Goal: Find specific page/section: Find specific page/section

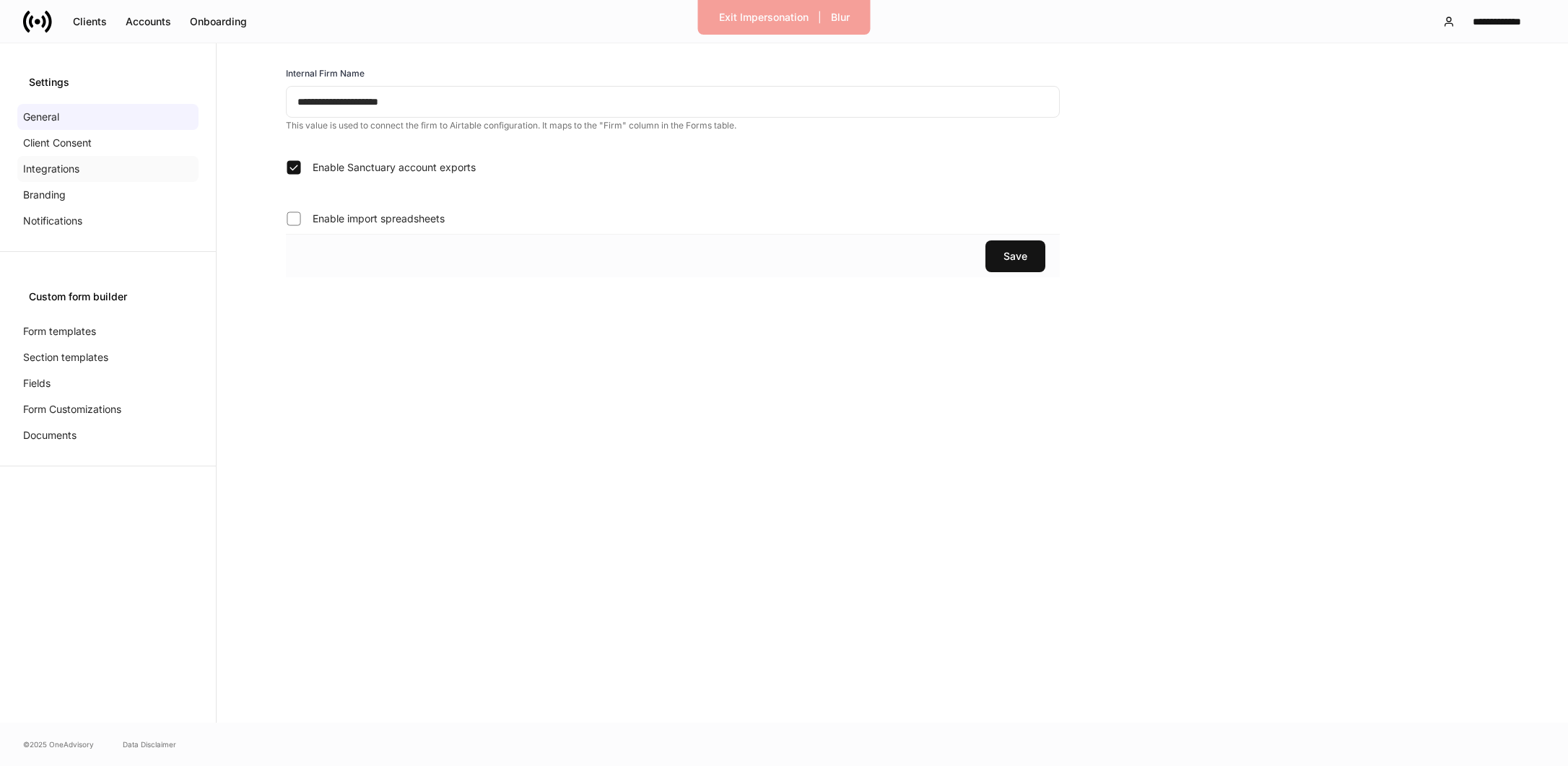
click at [67, 168] on p "Integrations" at bounding box center [51, 168] width 56 height 14
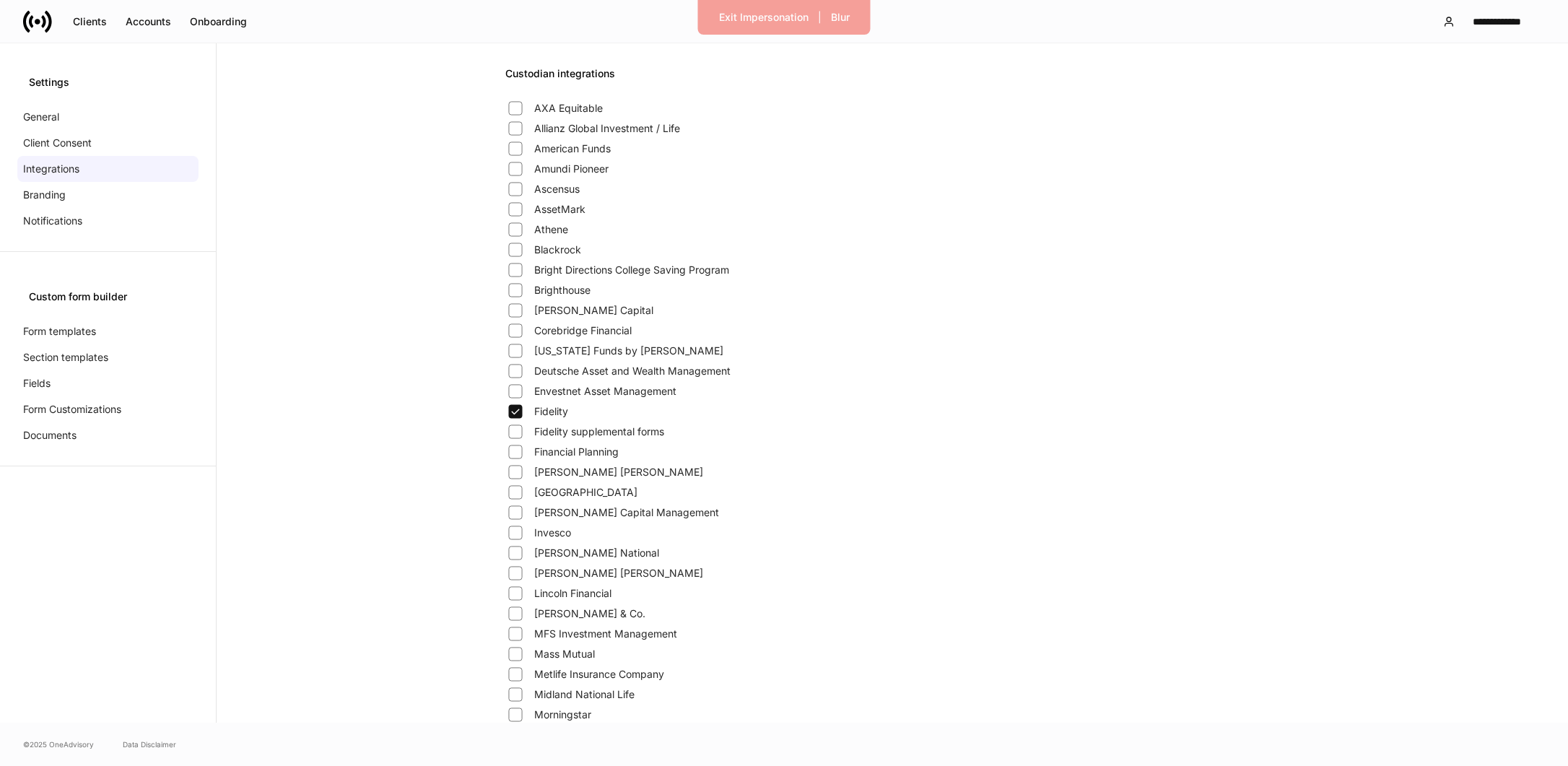
scroll to position [986, 0]
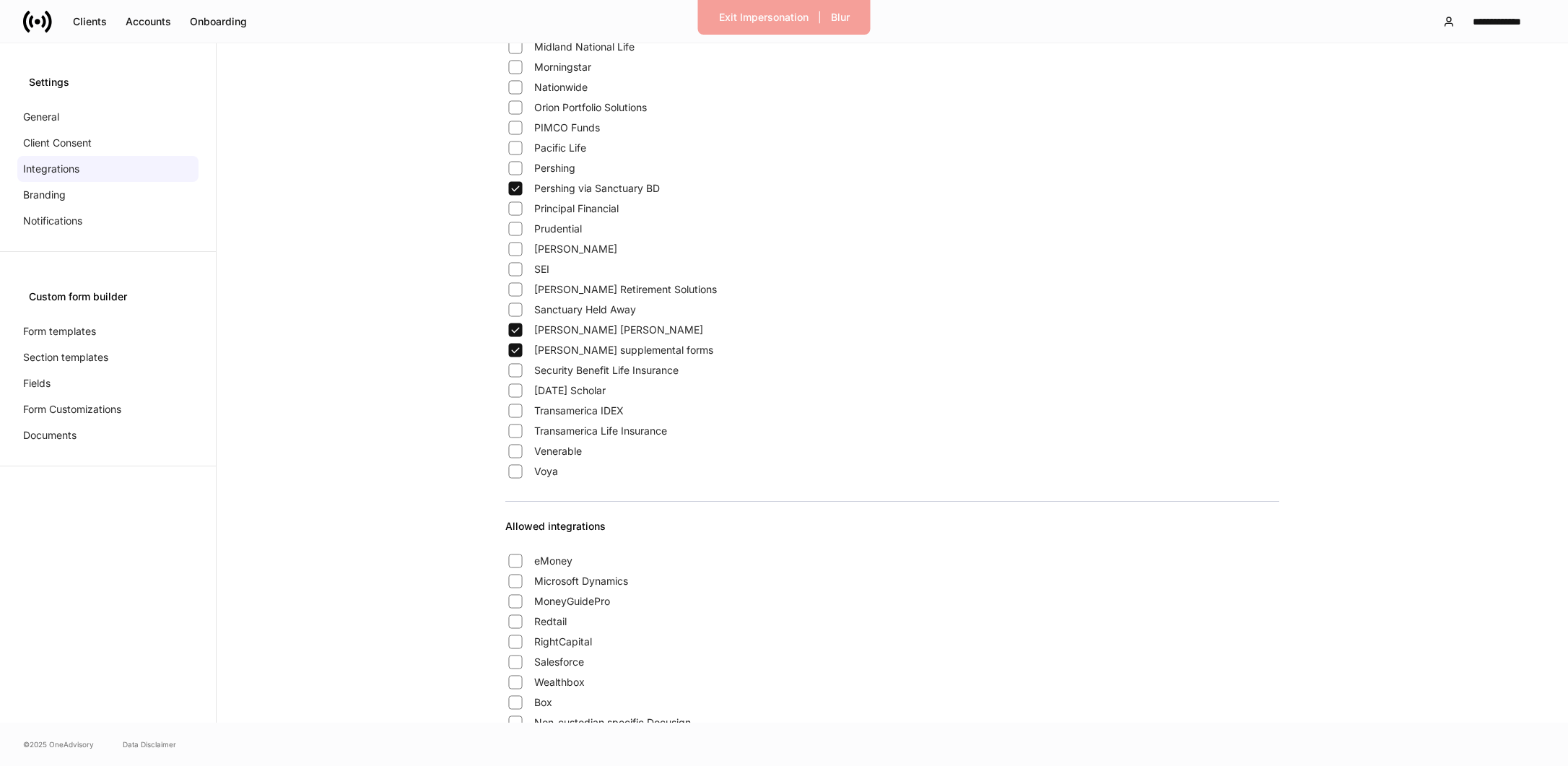
scroll to position [664, 0]
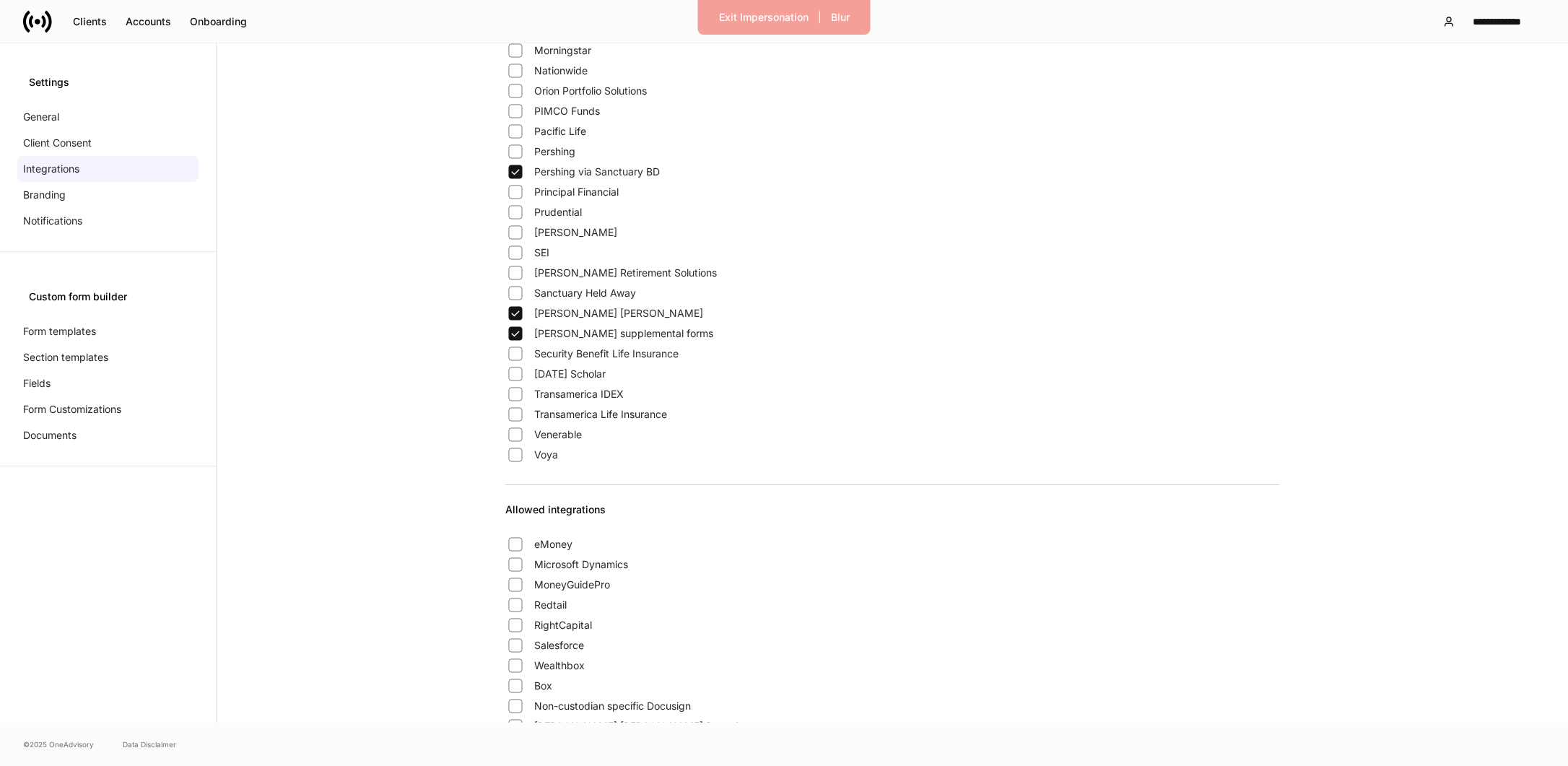
click at [342, 117] on div "Custodian integrations AXA Equitable Allianz Global Investment / Life American …" at bounding box center [893, 220] width 1352 height 1682
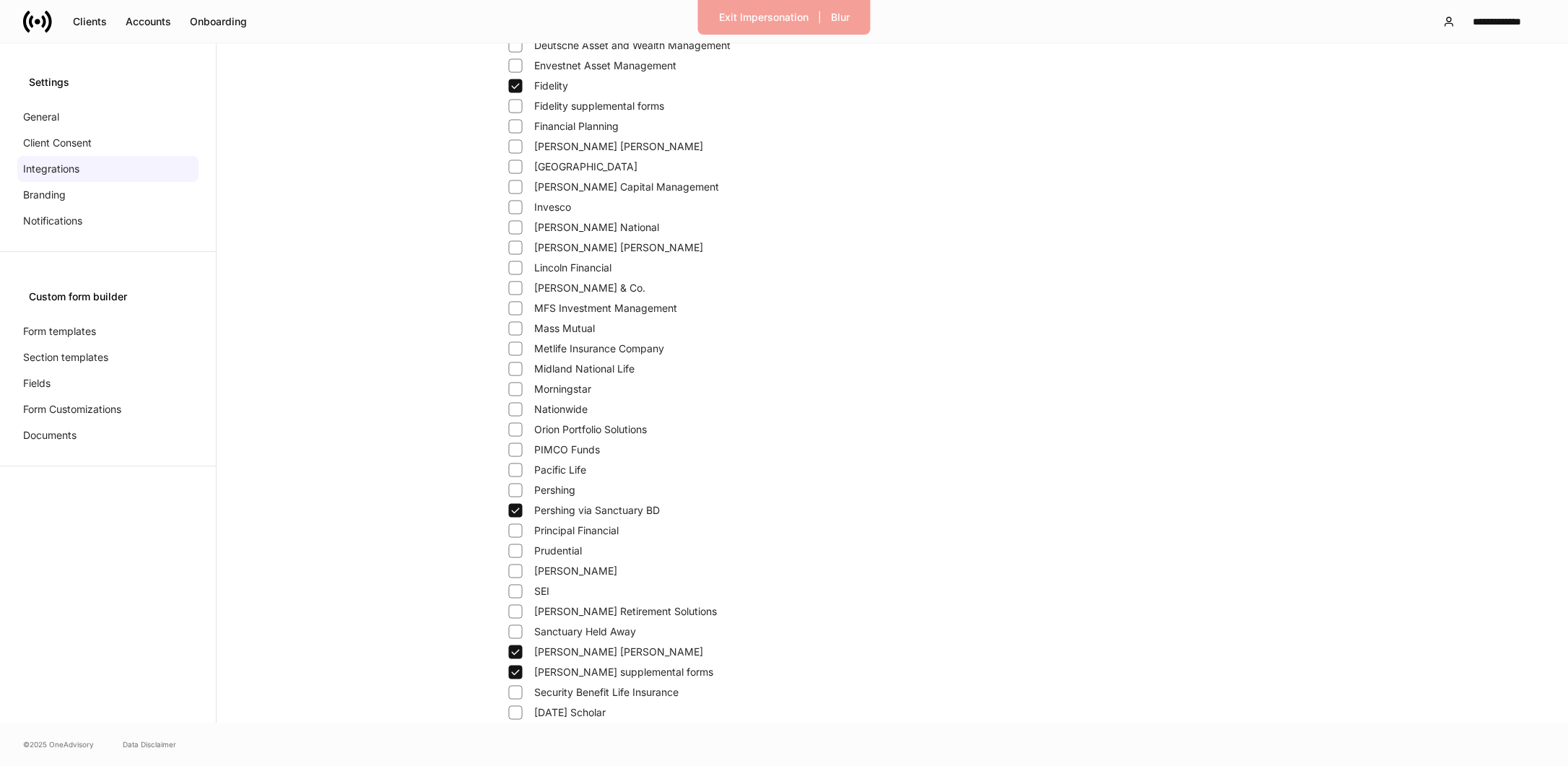
scroll to position [0, 0]
